Goal: Answer question/provide support: Share knowledge or assist other users

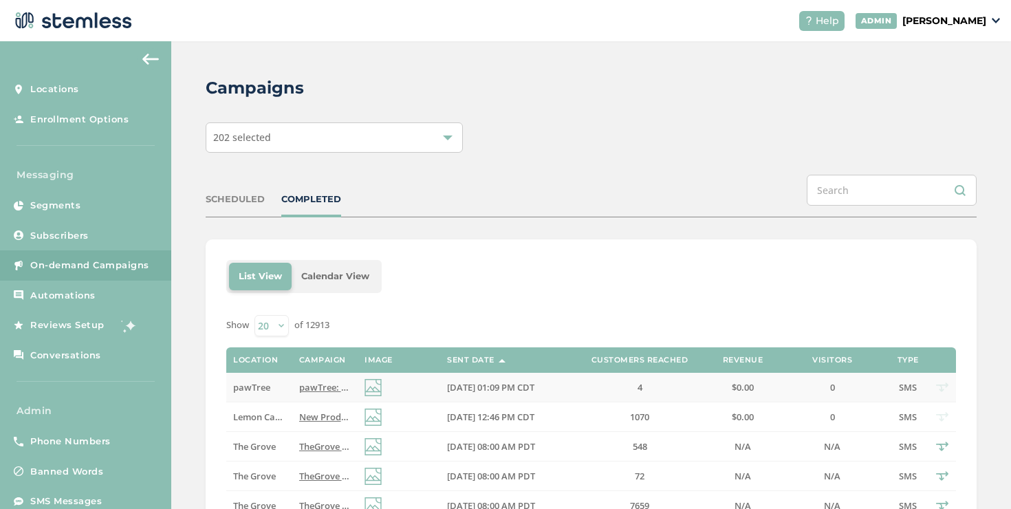
click at [263, 384] on span "pawTree" at bounding box center [251, 387] width 37 height 12
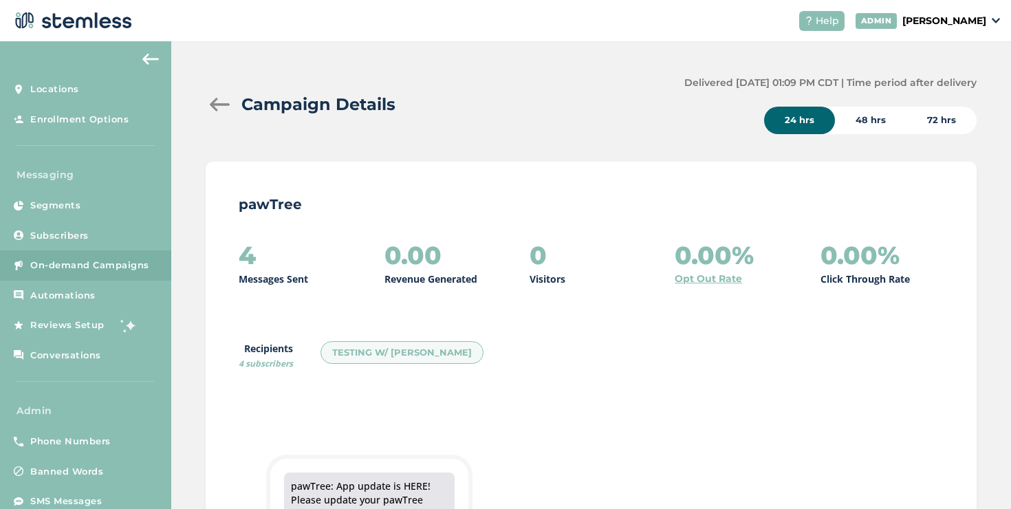
click at [221, 108] on div at bounding box center [220, 105] width 28 height 14
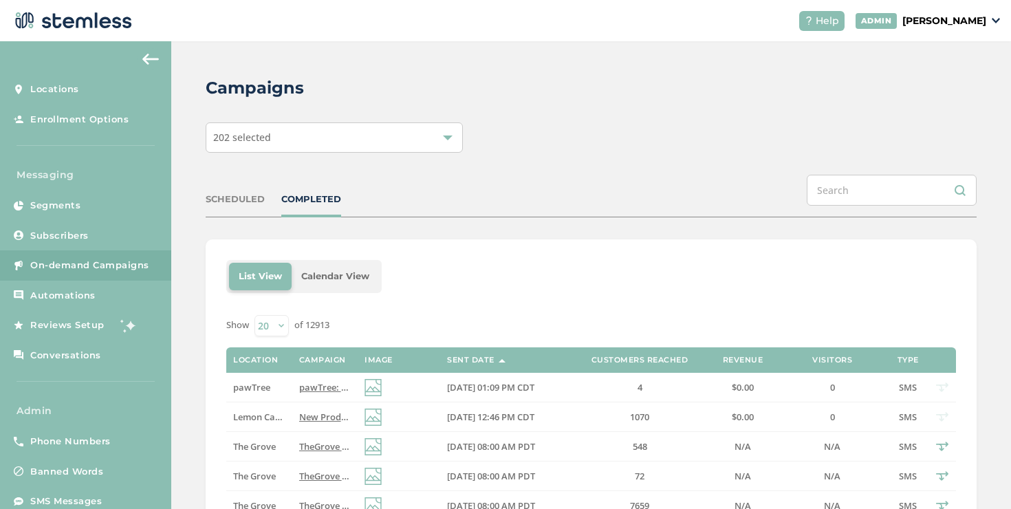
click at [239, 202] on div "SCHEDULED" at bounding box center [235, 200] width 59 height 14
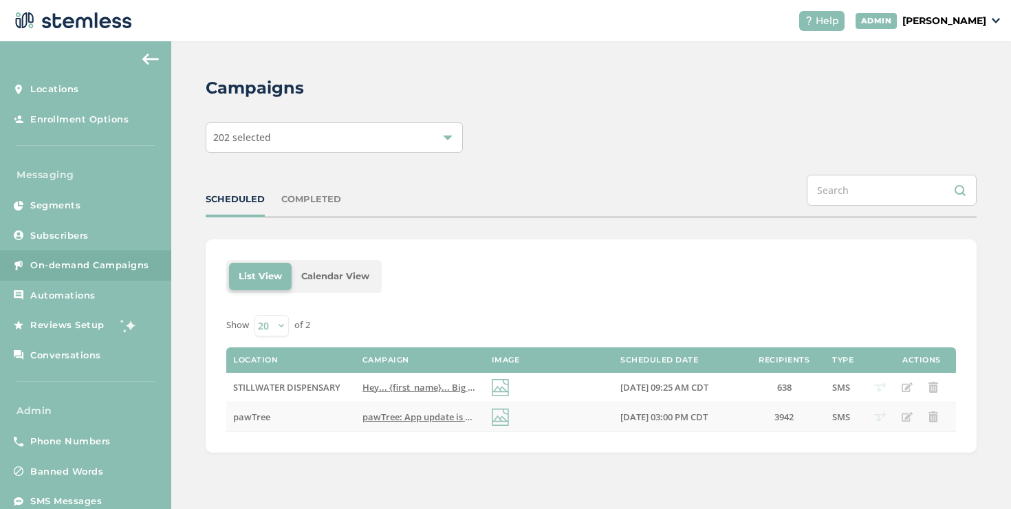
click at [388, 420] on span "pawTree: App update is HERE! Please update your pawTree GROW app & log back in …" at bounding box center [621, 417] width 519 height 12
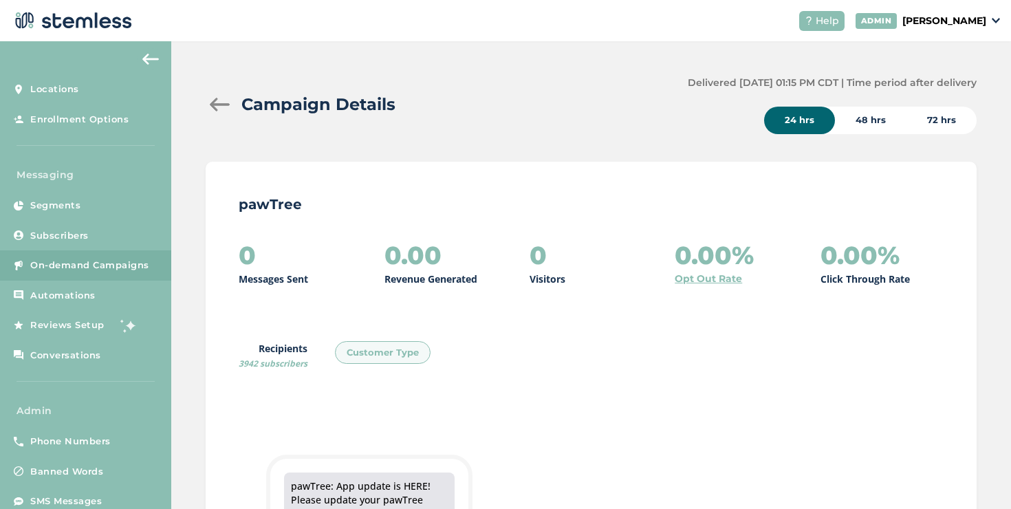
click at [216, 108] on div at bounding box center [220, 105] width 28 height 14
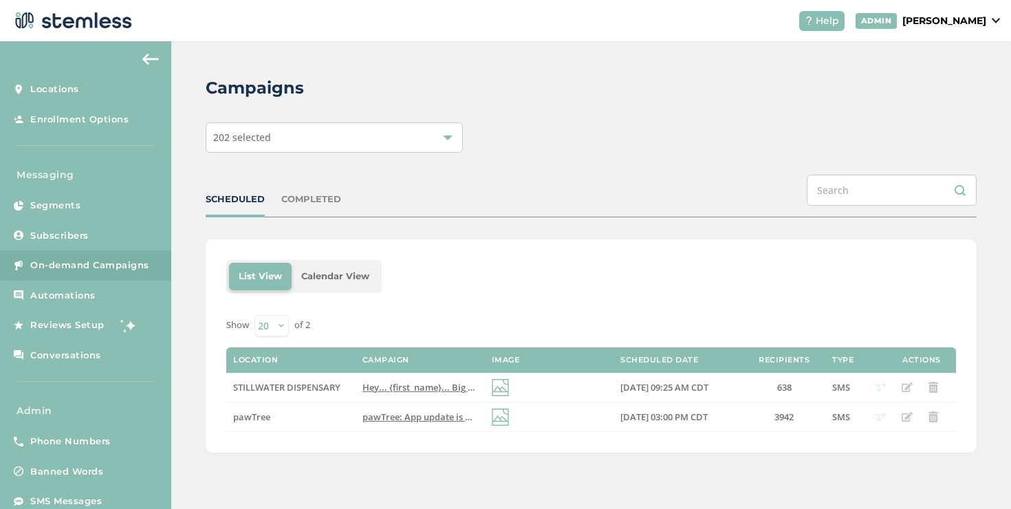
click at [285, 204] on div "COMPLETED" at bounding box center [311, 200] width 60 height 14
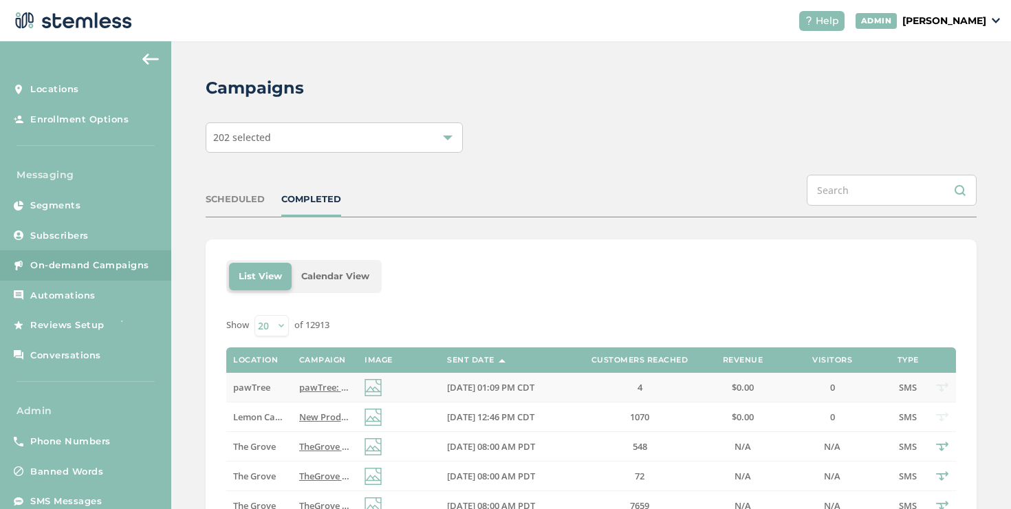
click at [310, 388] on span "pawTree: App update is HERE! Please update your pawTree GROW app & log back in …" at bounding box center [558, 387] width 519 height 12
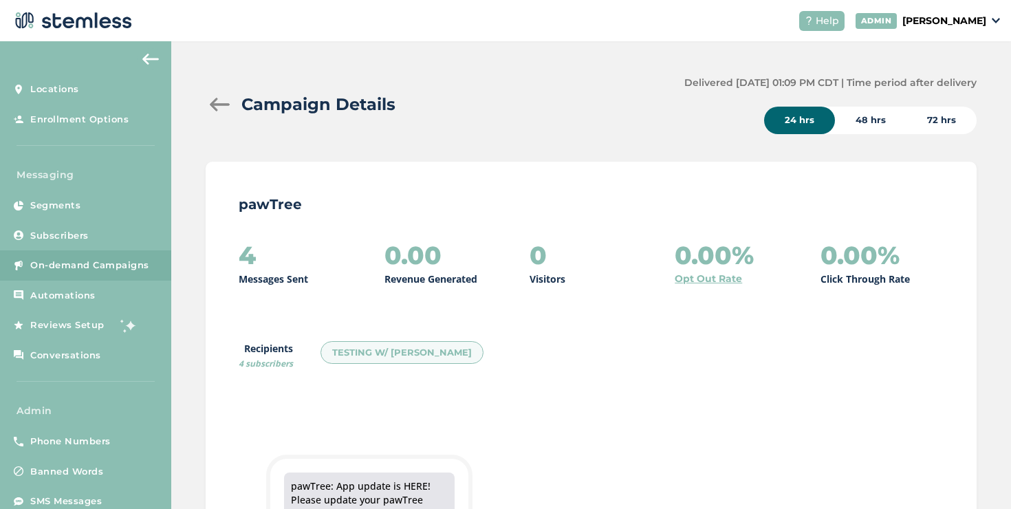
scroll to position [102, 0]
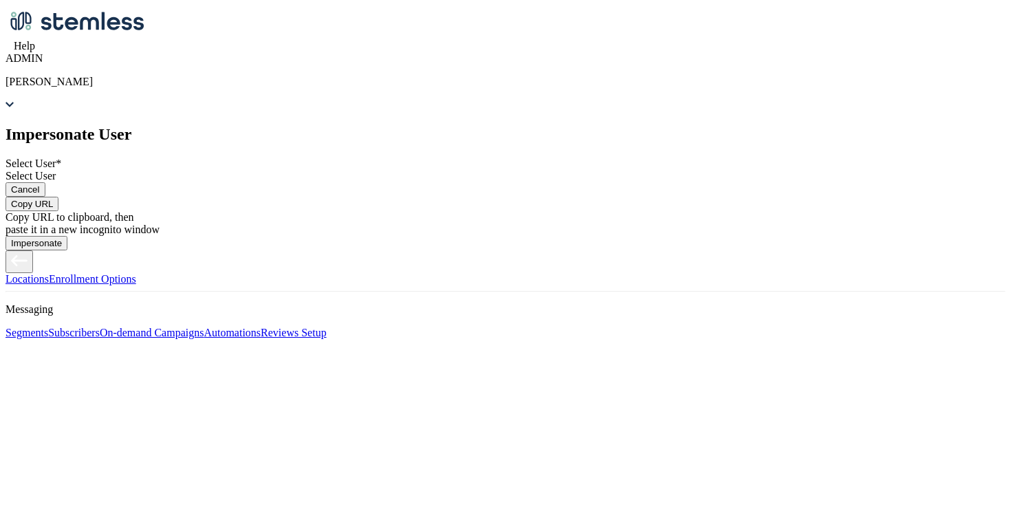
click at [451, 182] on div "Select User" at bounding box center [506, 176] width 1000 height 12
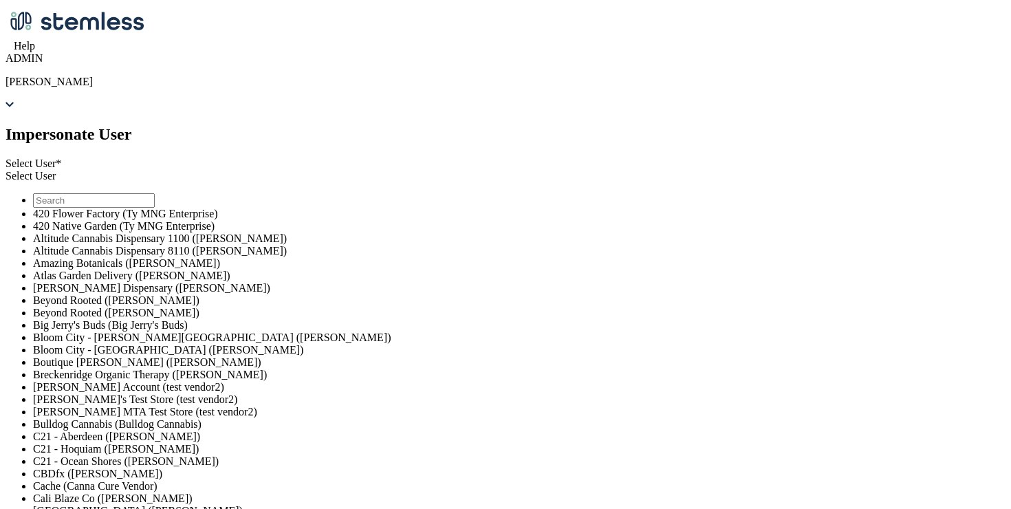
click at [155, 208] on input "text" at bounding box center [94, 200] width 122 height 14
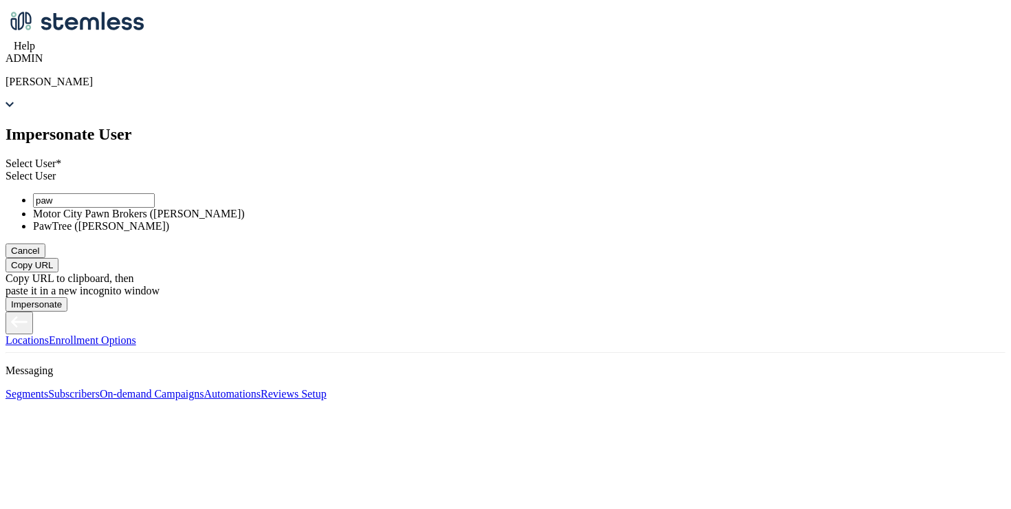
type input "paw"
click at [422, 232] on li "PawTree (Jana Gilmore)" at bounding box center [519, 226] width 972 height 12
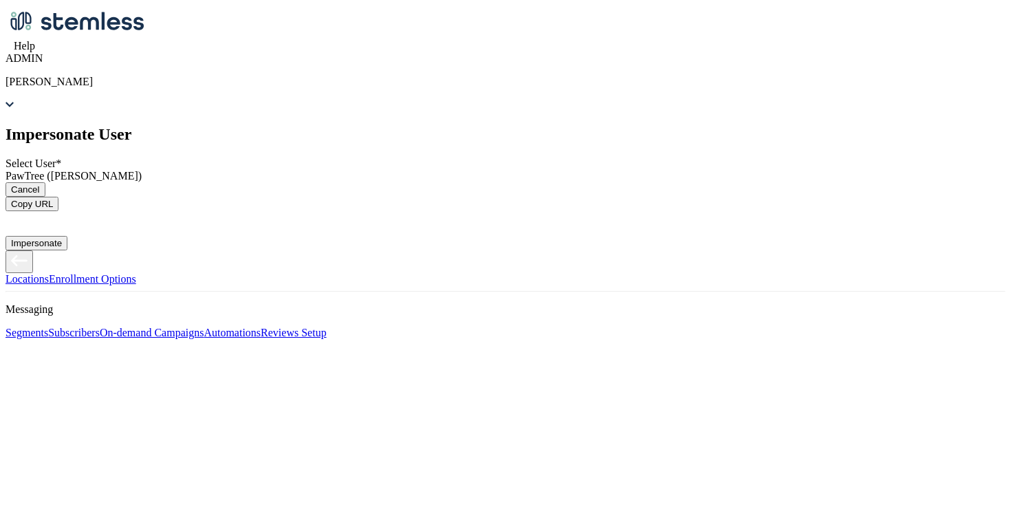
click at [58, 211] on button "Copy URL" at bounding box center [32, 204] width 53 height 14
click at [6, 125] on icon at bounding box center [6, 125] width 0 height 0
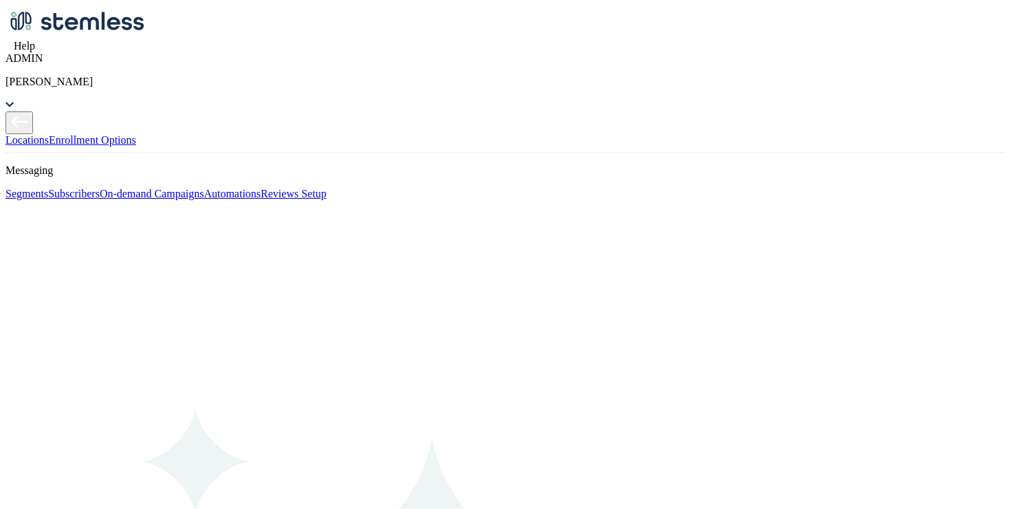
click at [100, 199] on span "On-demand Campaigns" at bounding box center [152, 194] width 105 height 12
